Goal: Use online tool/utility

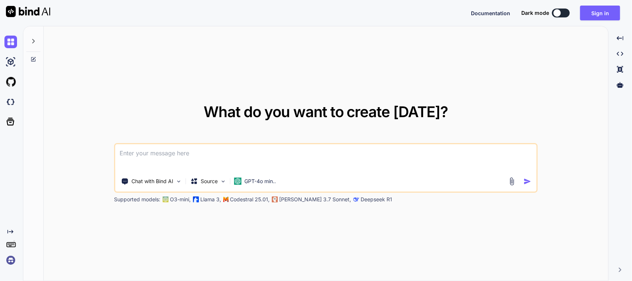
click at [261, 154] on textarea at bounding box center [325, 157] width 421 height 27
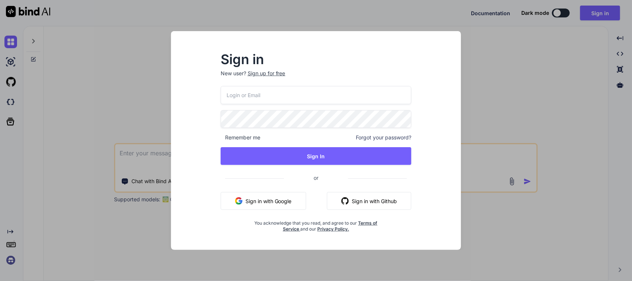
click at [272, 194] on button "Sign in with Google" at bounding box center [263, 201] width 85 height 18
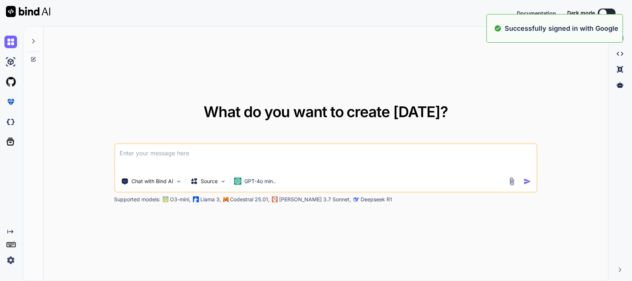
click at [152, 151] on textarea at bounding box center [325, 157] width 421 height 27
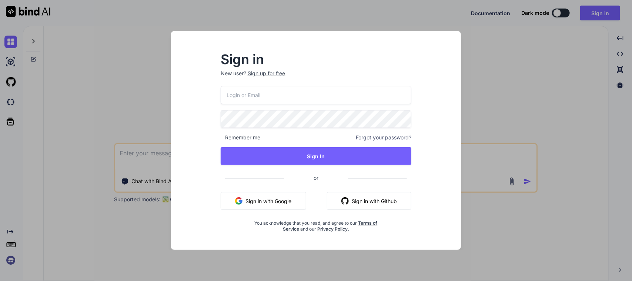
click at [283, 205] on button "Sign in with Google" at bounding box center [263, 201] width 85 height 18
click at [134, 157] on div "Sign in New user? Sign up for free Remember me Forgot your password? Sign In or…" at bounding box center [316, 140] width 632 height 281
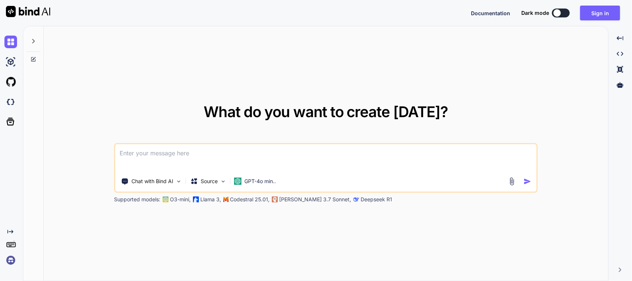
click at [141, 152] on textarea at bounding box center [325, 157] width 421 height 27
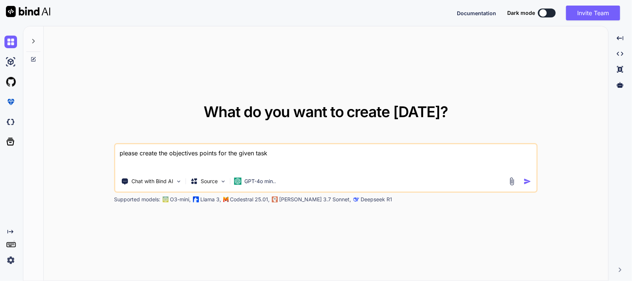
click at [278, 155] on textarea "please create the objectives points for the given task" at bounding box center [325, 157] width 421 height 27
paste textarea "Worked on to implement POST api for serialized item in MSQM screen. Worked on t…"
type textarea "please create the objectives points for the given task separately => Worked on …"
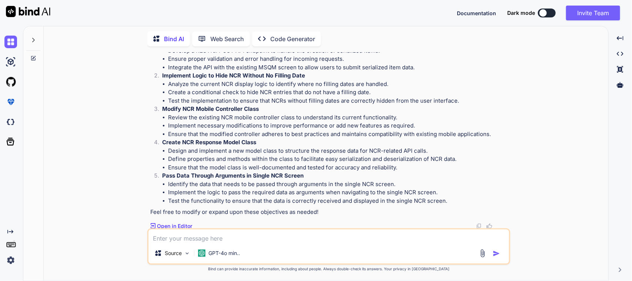
scroll to position [86, 0]
click at [254, 236] on textarea at bounding box center [328, 235] width 360 height 13
type textarea "Please create objective (max 20 words) for each task in formal way"
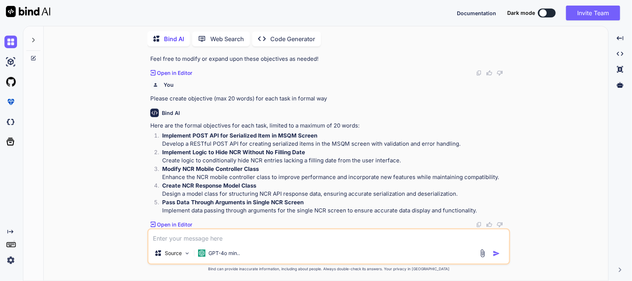
scroll to position [279, 0]
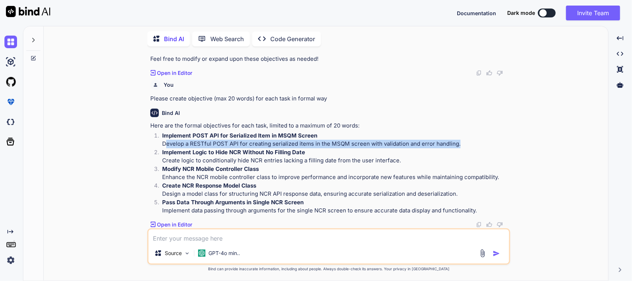
drag, startPoint x: 162, startPoint y: 109, endPoint x: 454, endPoint y: 108, distance: 292.0
click at [454, 131] on p "Implement POST API for Serialized Item in MSQM Screen Develop a RESTful POST AP…" at bounding box center [335, 139] width 346 height 17
copy p "Develop a RESTful POST API for creating serialized items in the MSQM screen wit…"
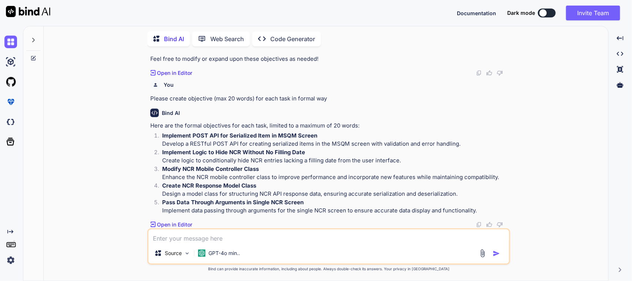
click at [315, 148] on p "Implement Logic to Hide NCR Without No Filling Date Create logic to conditional…" at bounding box center [335, 156] width 346 height 17
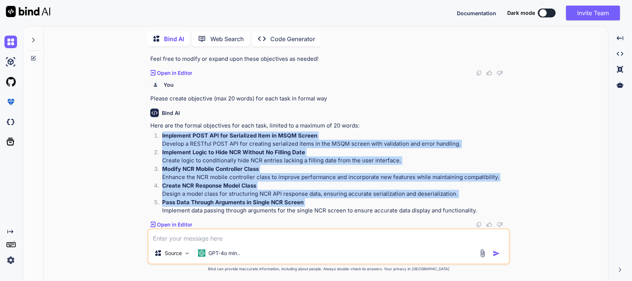
drag, startPoint x: 345, startPoint y: 200, endPoint x: 157, endPoint y: 95, distance: 216.0
click at [157, 131] on ol "Implement POST API for Serialized Item in MSQM Screen Develop a RESTful POST AP…" at bounding box center [329, 172] width 358 height 83
copy ol "Implement POST API for Serialized Item in MSQM Screen Develop a RESTful POST AP…"
